Goal: Task Accomplishment & Management: Use online tool/utility

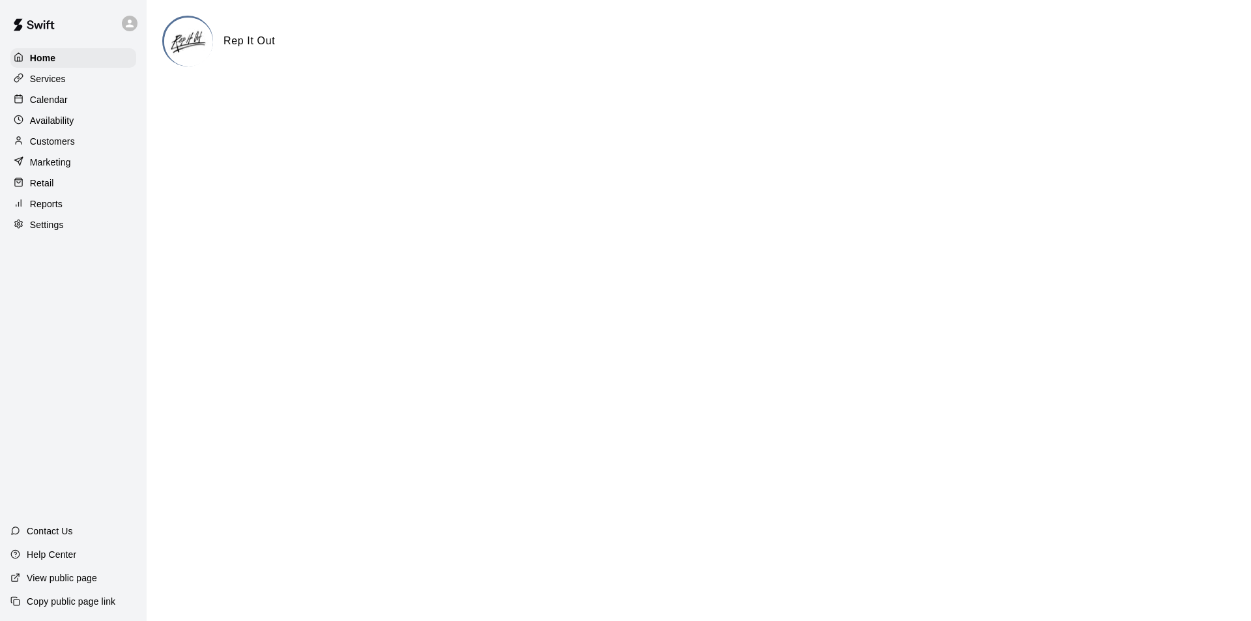
click at [63, 93] on div "Calendar" at bounding box center [73, 100] width 126 height 20
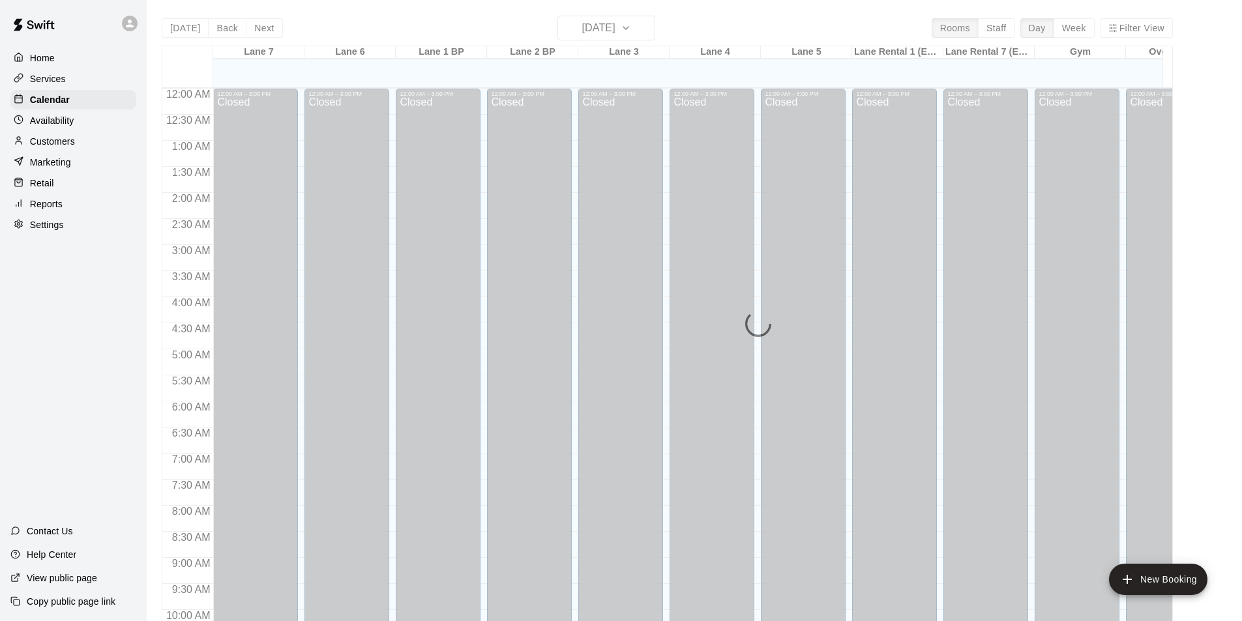
scroll to position [663, 0]
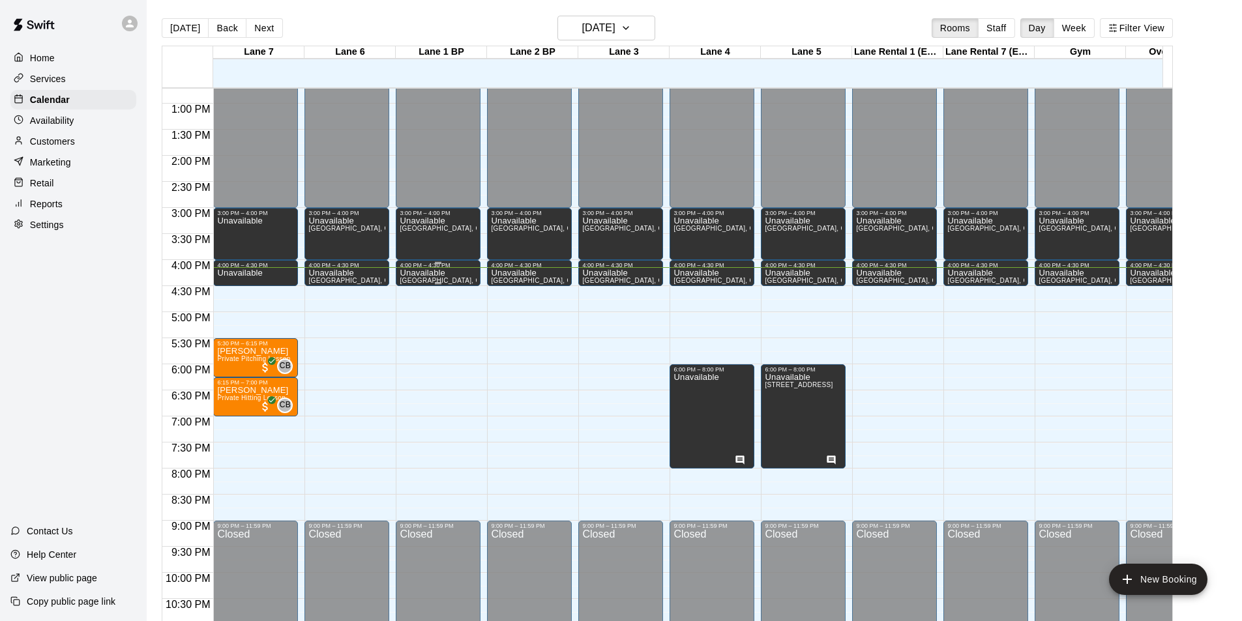
click at [458, 273] on div "Unavailable Lane 7, Lane 6, Lane 5, Lane 4, Lane 3, Lane 2 BP, Lane 1 BP, Over …" at bounding box center [438, 579] width 77 height 621
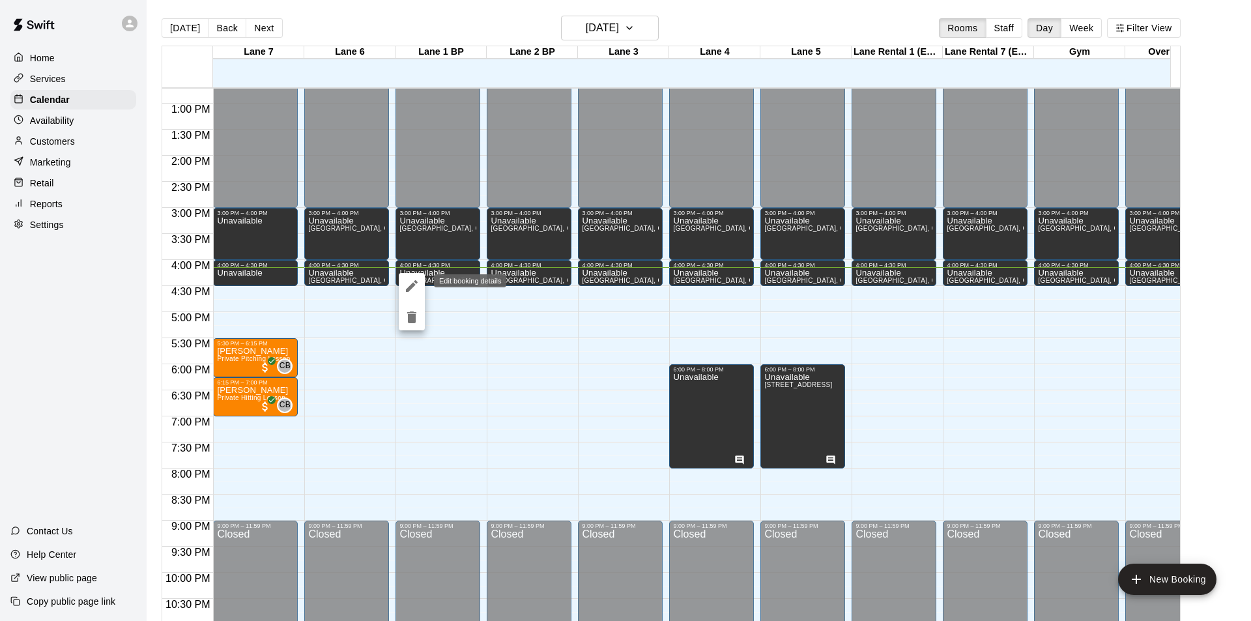
click at [413, 286] on icon "edit" at bounding box center [412, 286] width 12 height 12
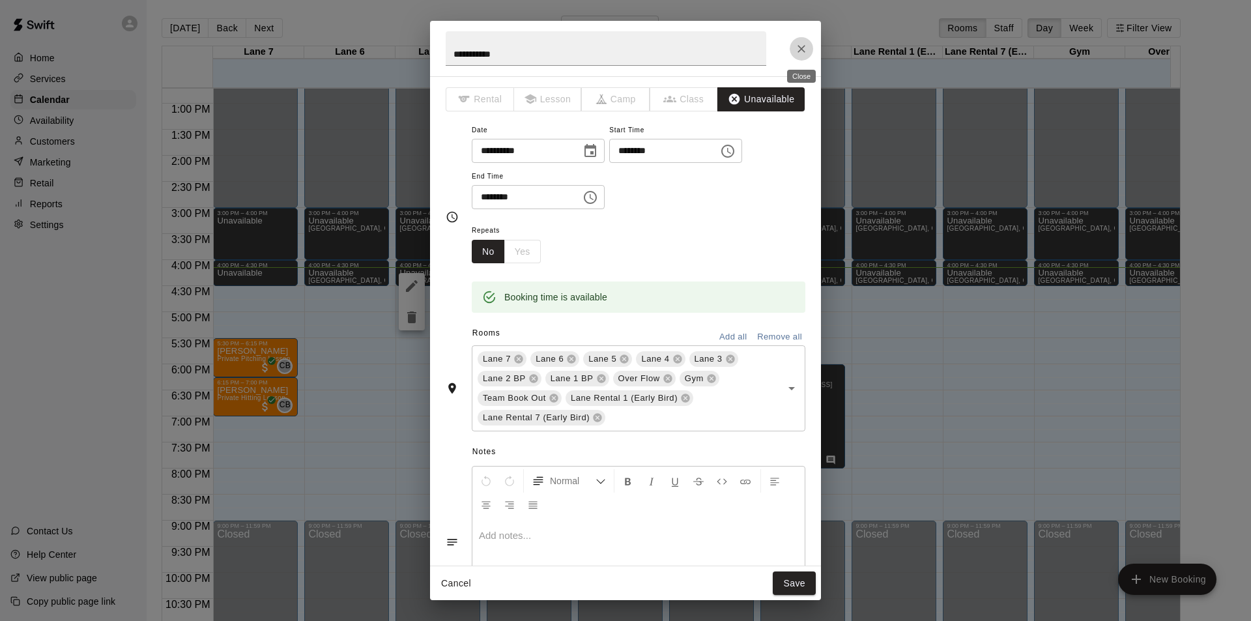
click at [801, 49] on icon "Close" at bounding box center [802, 49] width 8 height 8
